Goal: Navigation & Orientation: Find specific page/section

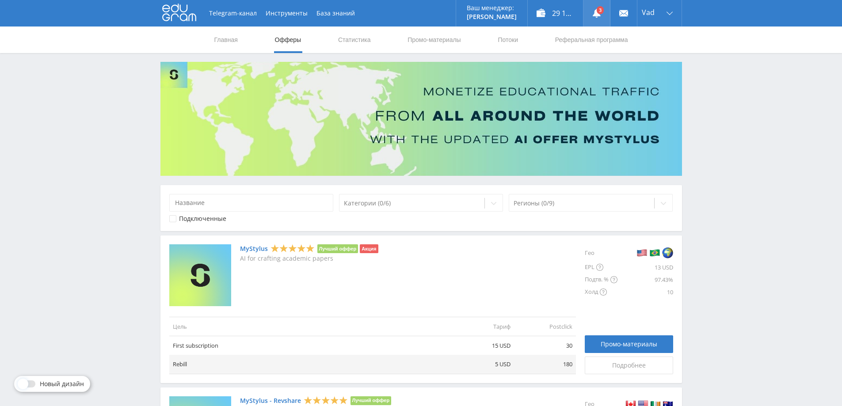
click at [596, 13] on use at bounding box center [597, 13] width 8 height 9
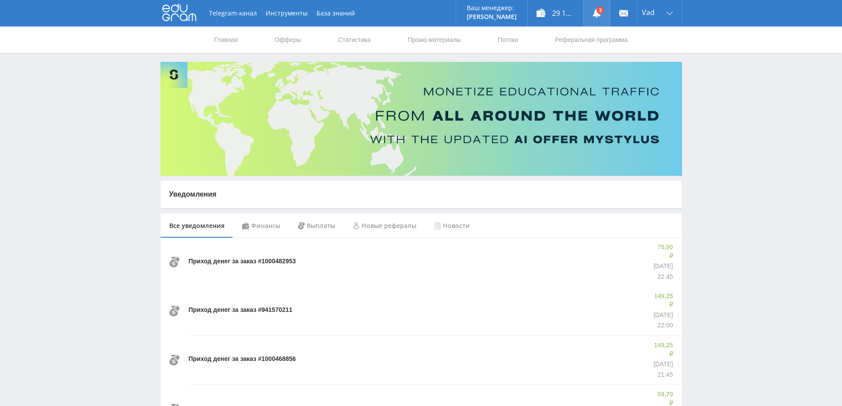
click at [597, 15] on use at bounding box center [597, 13] width 8 height 9
